Goal: Transaction & Acquisition: Book appointment/travel/reservation

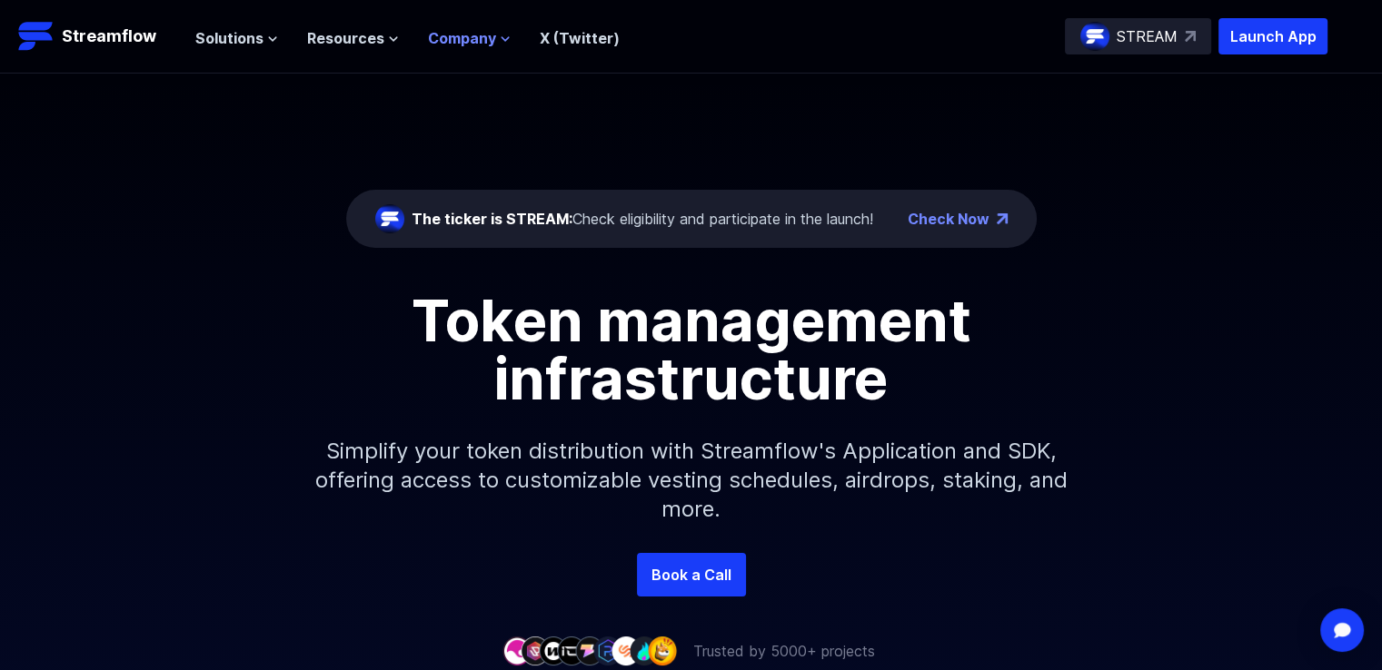
click at [501, 41] on icon at bounding box center [505, 39] width 11 height 11
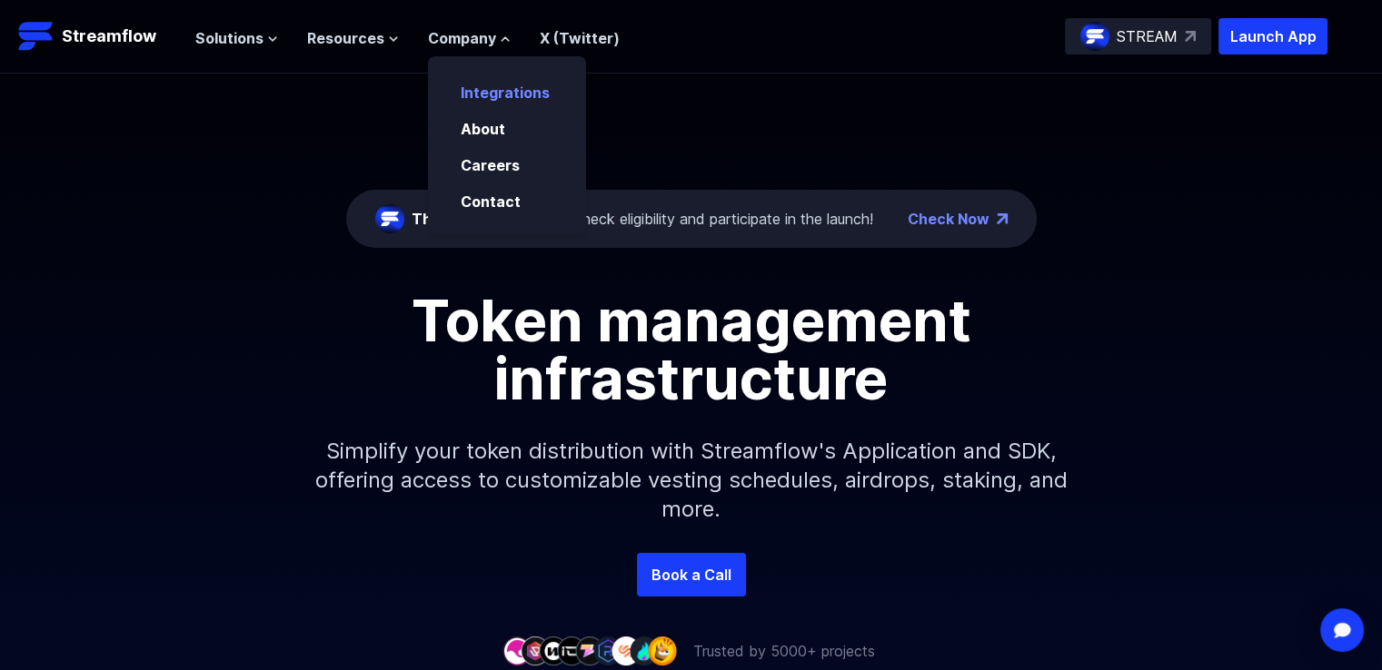
click at [502, 96] on link "Integrations" at bounding box center [505, 93] width 89 height 18
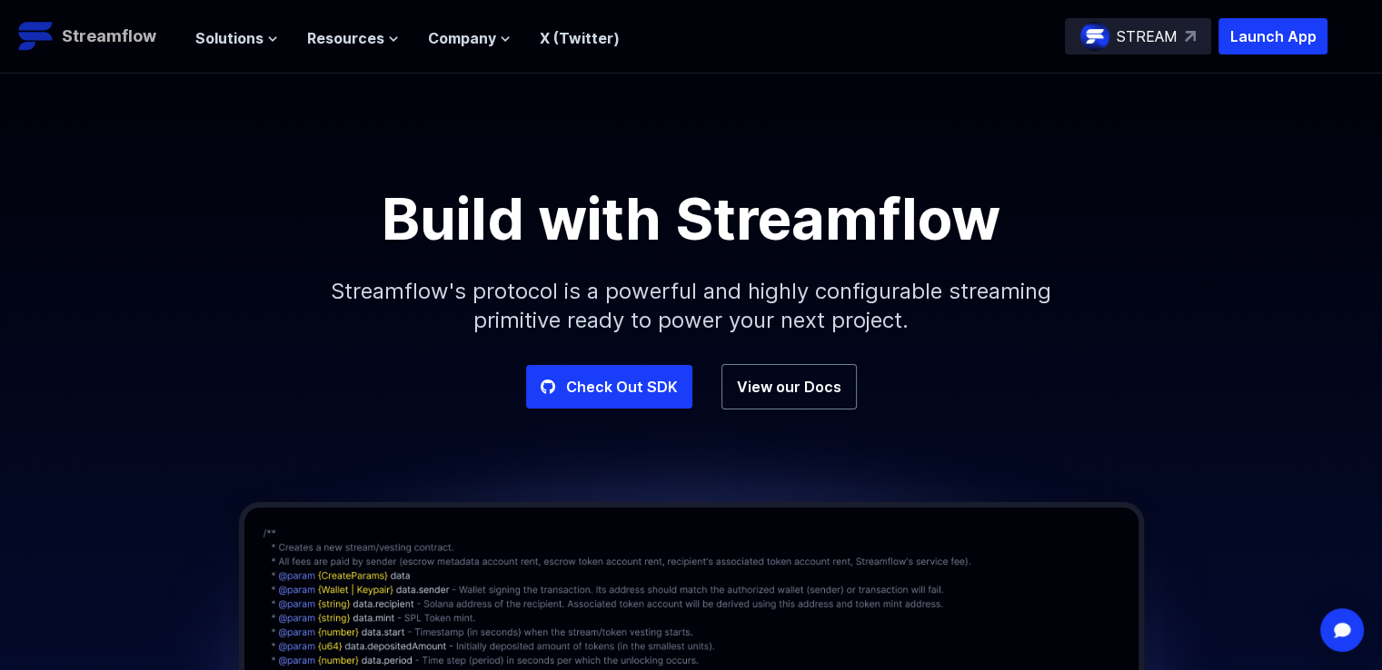
click at [127, 34] on p "Streamflow" at bounding box center [109, 36] width 94 height 25
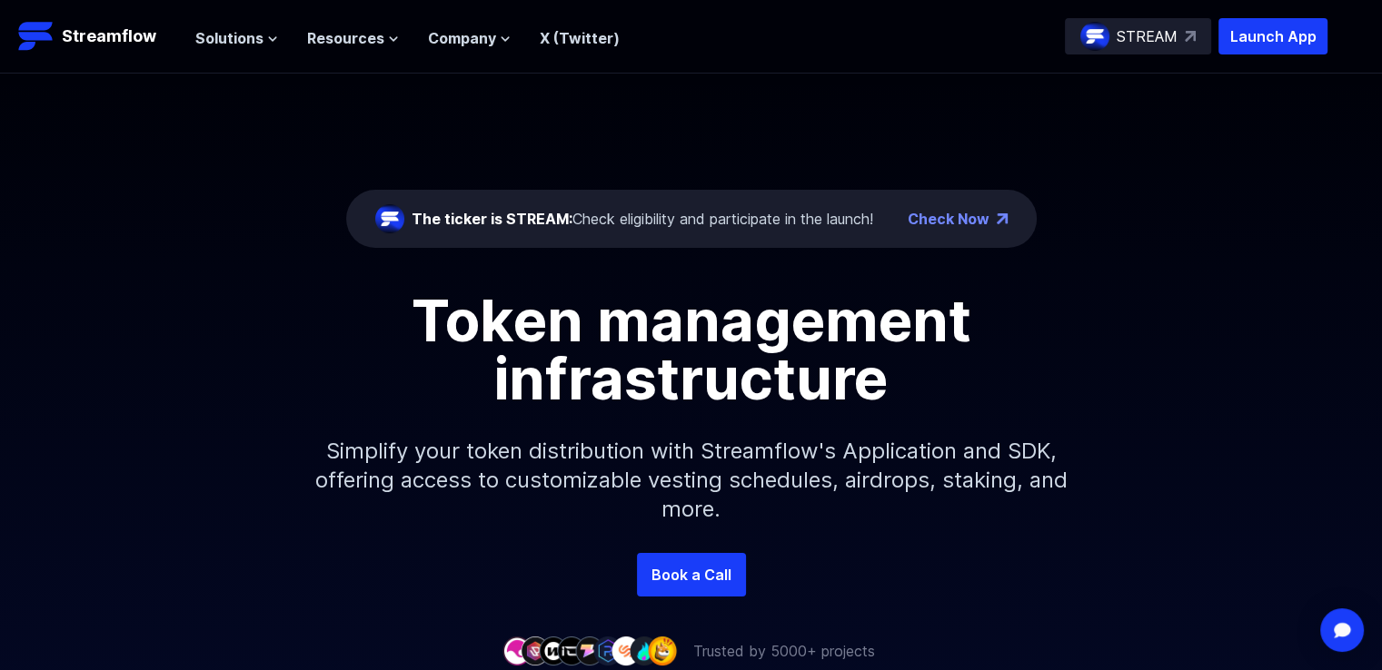
click at [277, 40] on ul "Solutions Overview Streamflow features an all-in-one token distribution platfor…" at bounding box center [407, 38] width 424 height 22
click at [269, 38] on icon at bounding box center [272, 39] width 7 height 4
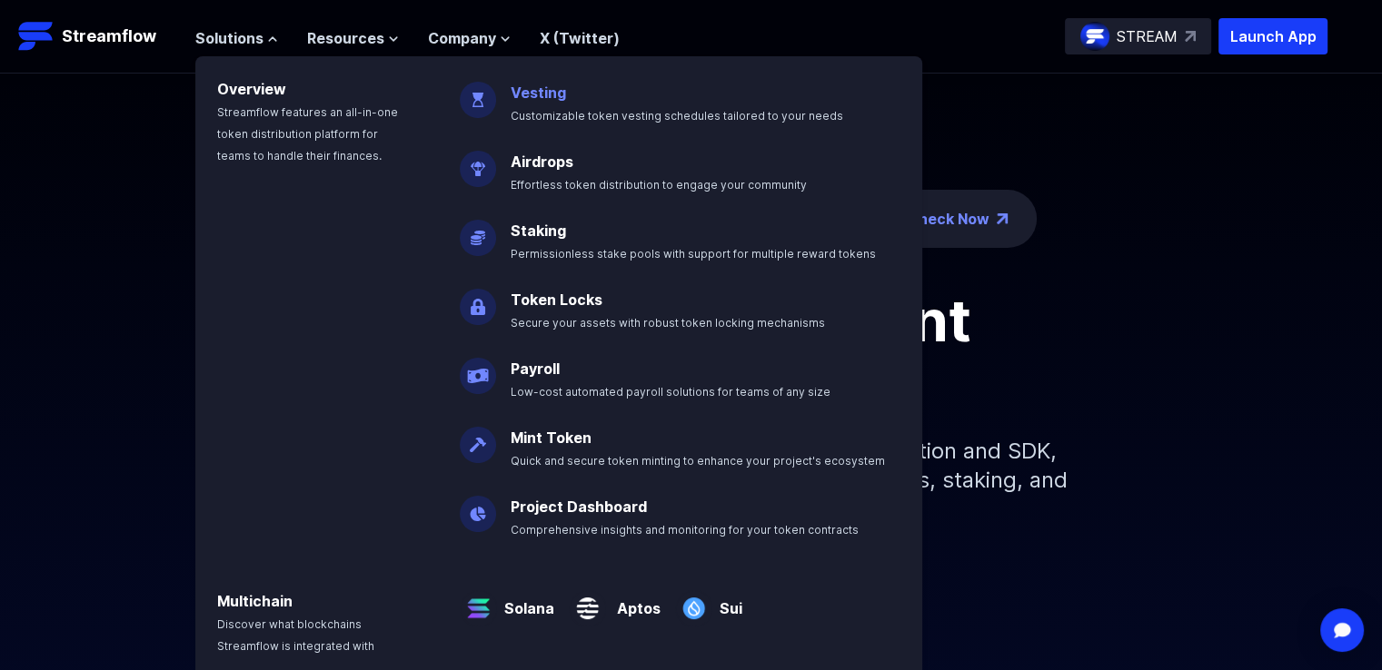
click at [548, 81] on p "Vesting Customizable token vesting schedules tailored to your needs" at bounding box center [690, 96] width 380 height 58
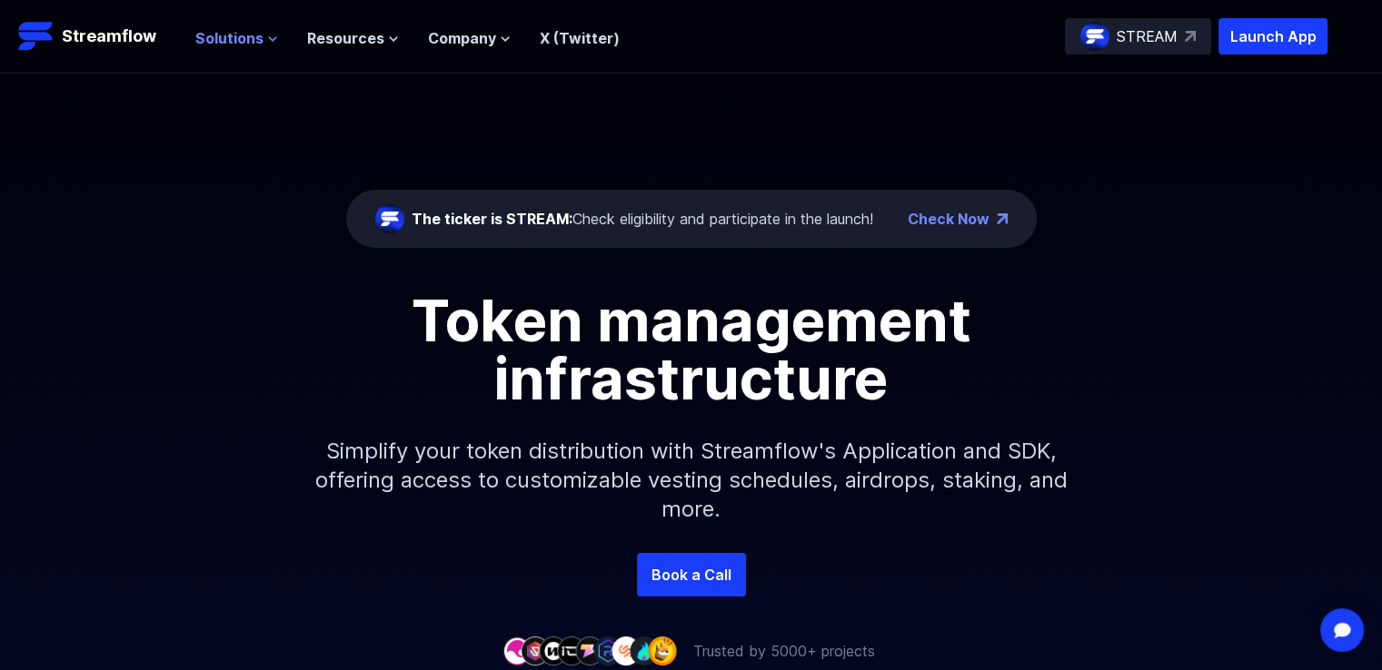
click at [271, 35] on icon at bounding box center [272, 39] width 11 height 11
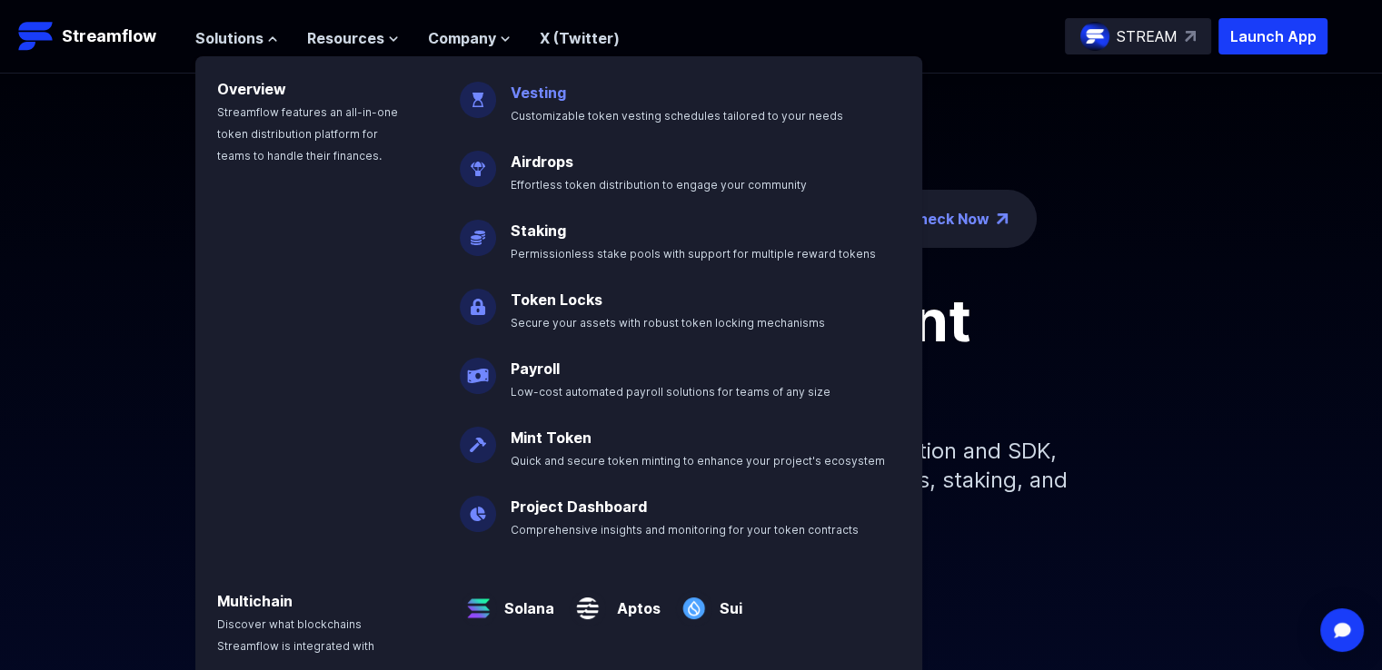
click at [540, 98] on link "Vesting" at bounding box center [537, 93] width 55 height 18
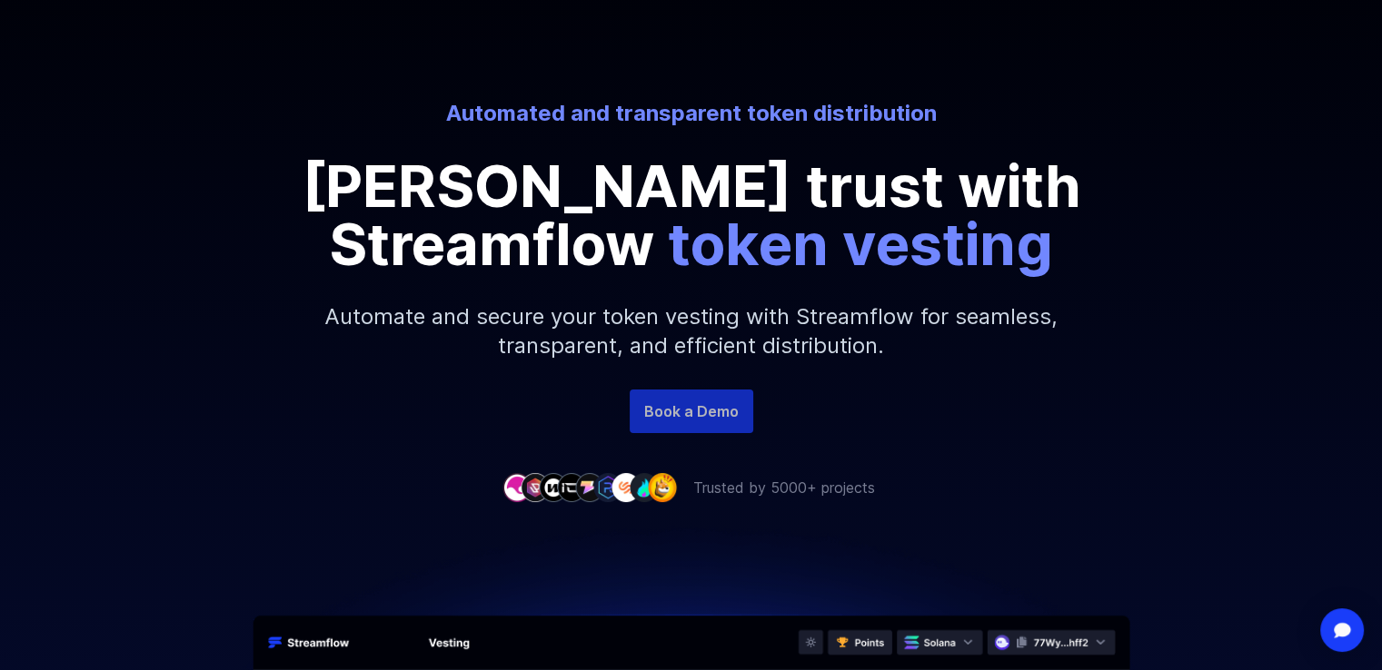
click at [712, 409] on link "Book a Demo" at bounding box center [691, 412] width 124 height 44
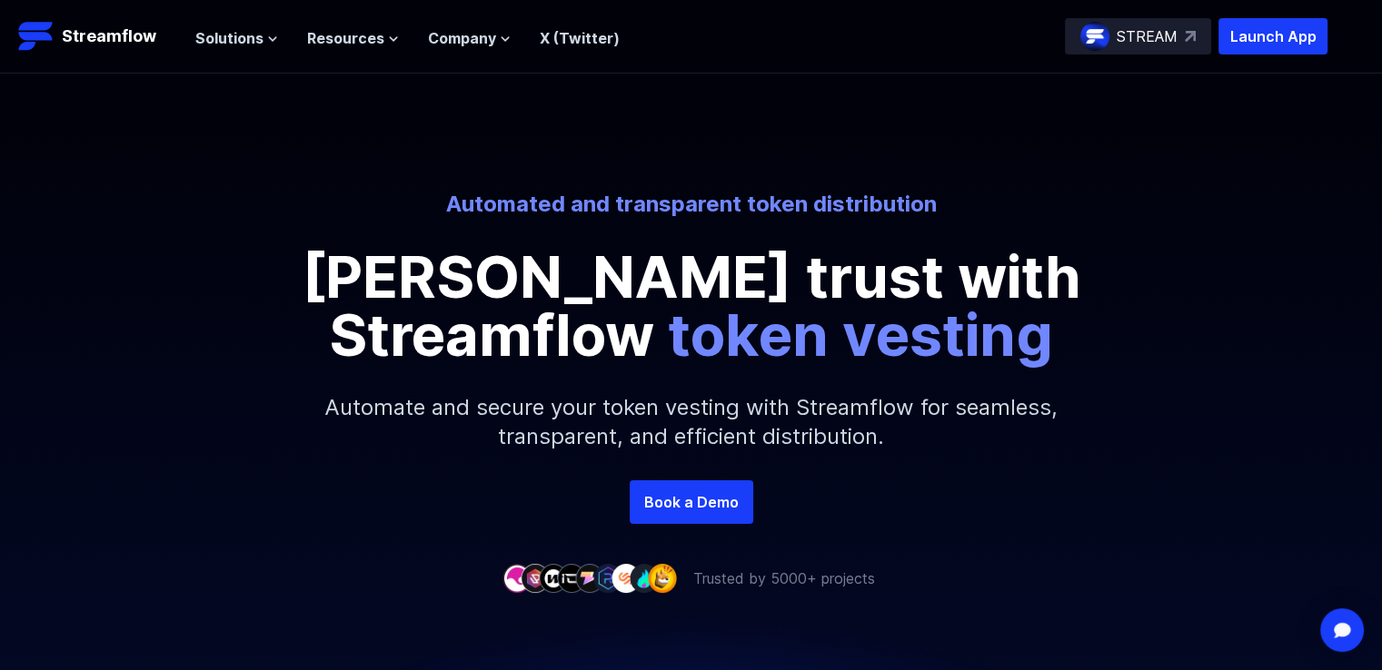
click at [590, 42] on link "X (Twitter)" at bounding box center [580, 38] width 80 height 18
